Goal: Transaction & Acquisition: Book appointment/travel/reservation

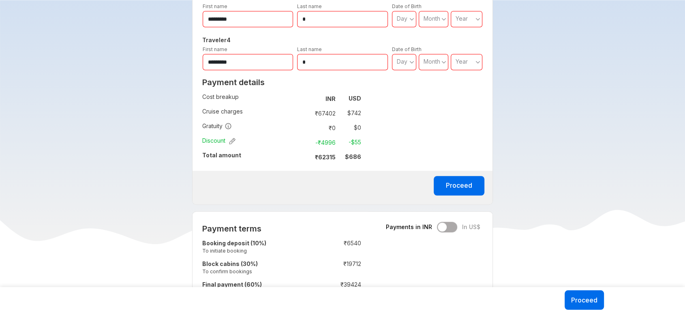
scroll to position [506, 0]
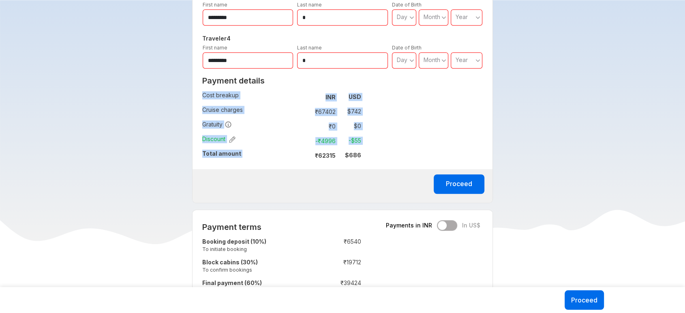
drag, startPoint x: 314, startPoint y: 154, endPoint x: 368, endPoint y: 153, distance: 53.5
click at [368, 153] on div "Payment details Cost breakup : INR USD Cruise charges : ₹ 67402 $ 742 Gratuity …" at bounding box center [281, 121] width 178 height 96
copy tbody "Cost breakup : INR USD Cruise charges : ₹ 67402 $ 742 Gratuity : ₹ 0 $ 0 Discou…"
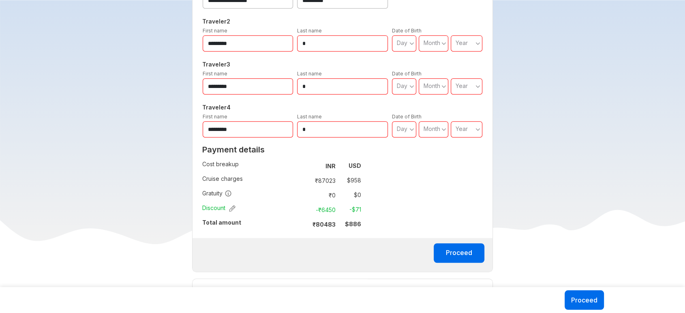
scroll to position [437, 0]
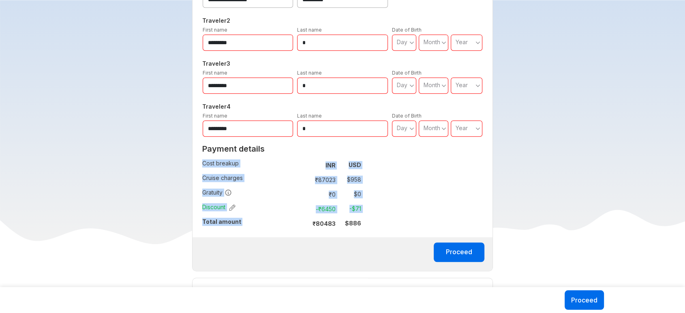
drag, startPoint x: 313, startPoint y: 220, endPoint x: 373, endPoint y: 219, distance: 59.6
click at [373, 219] on div "**********" at bounding box center [342, 87] width 301 height 368
copy tbody "Cost breakup : INR USD Cruise charges : ₹ 87023 $ 958 Gratuity : ₹ 0 $ 0 Discou…"
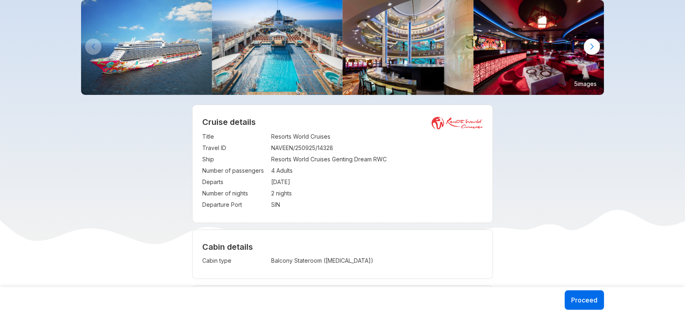
scroll to position [0, 0]
